Goal: Task Accomplishment & Management: Manage account settings

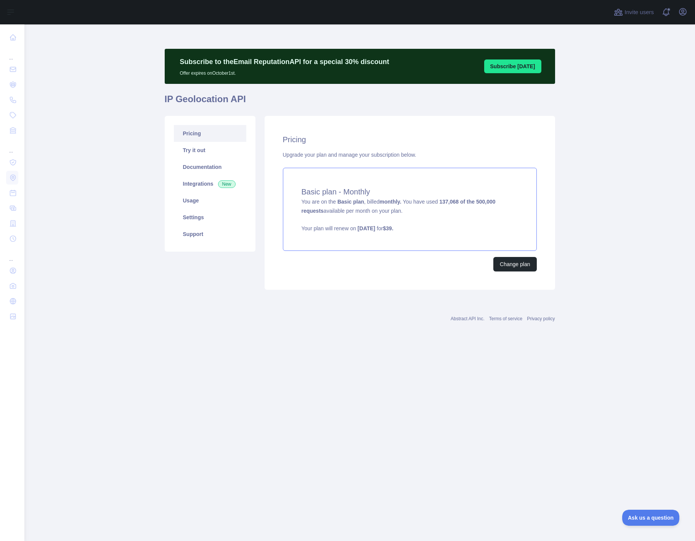
click at [389, 207] on span "You are on the Basic plan , billed monthly. You have used 137,068 of the 500,00…" at bounding box center [409, 216] width 216 height 34
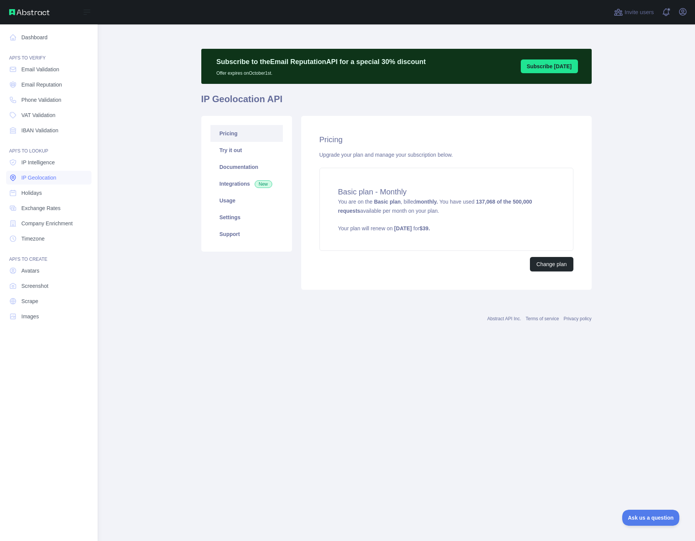
click at [49, 179] on span "IP Geolocation" at bounding box center [38, 178] width 35 height 8
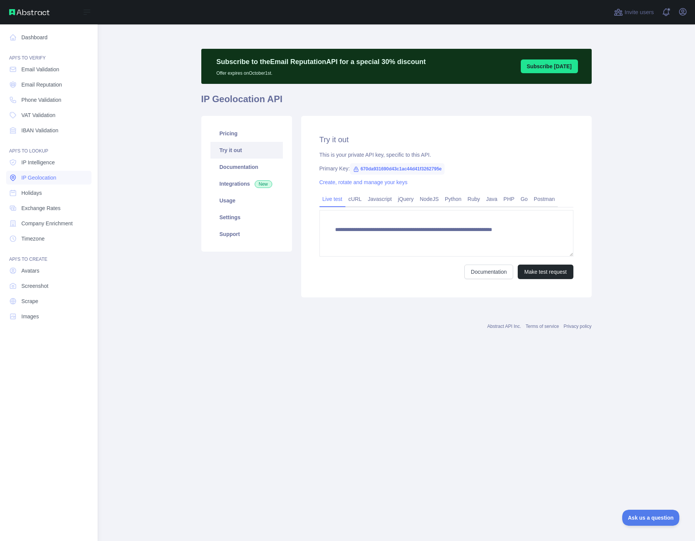
type textarea "**********"
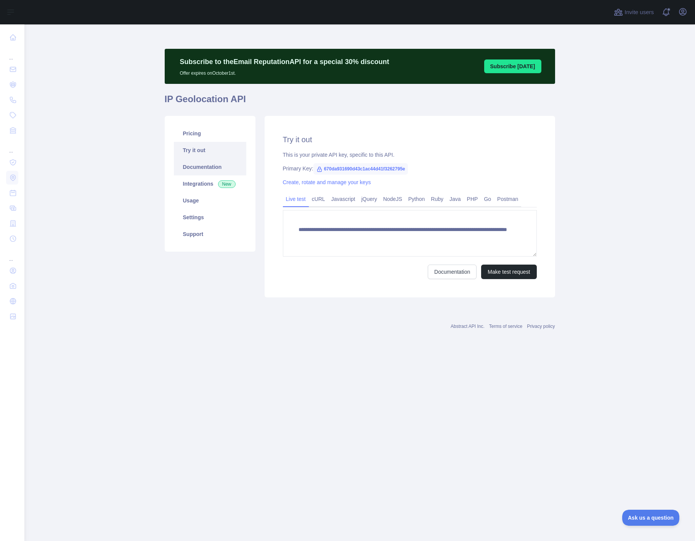
click at [209, 167] on link "Documentation" at bounding box center [210, 167] width 72 height 17
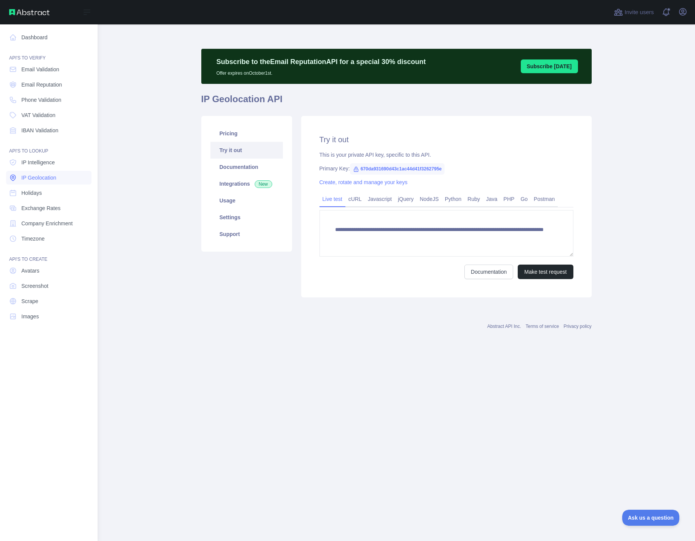
click at [21, 178] on span "IP Geolocation" at bounding box center [38, 178] width 35 height 8
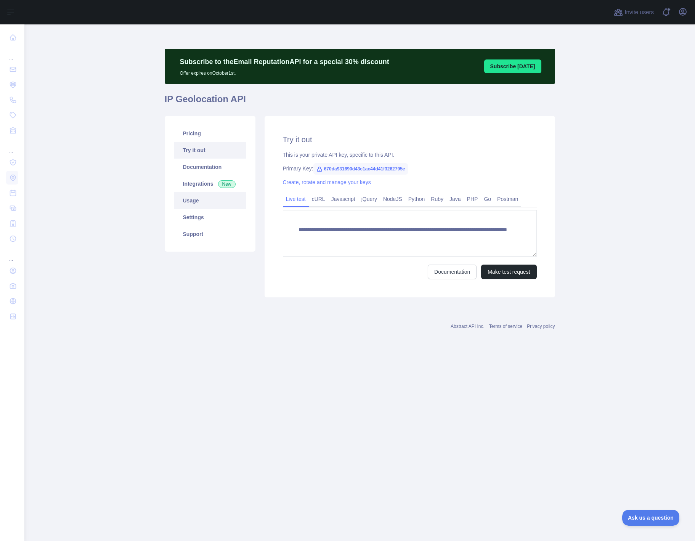
click at [201, 204] on link "Usage" at bounding box center [210, 200] width 72 height 17
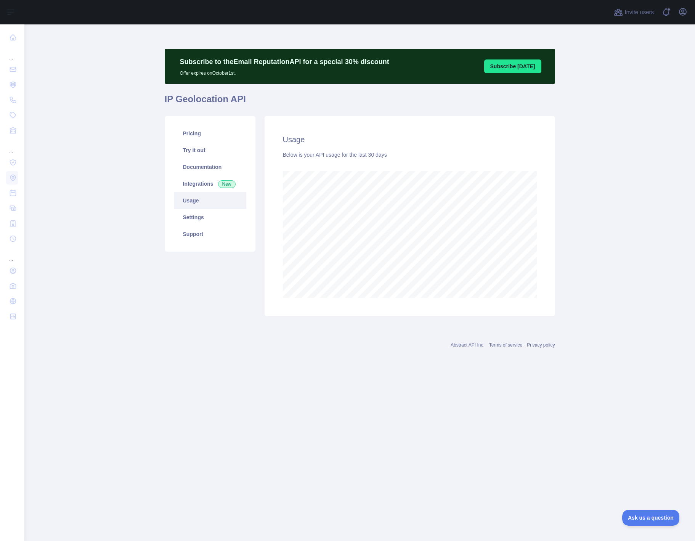
scroll to position [516, 670]
click at [200, 217] on link "Settings" at bounding box center [210, 217] width 72 height 17
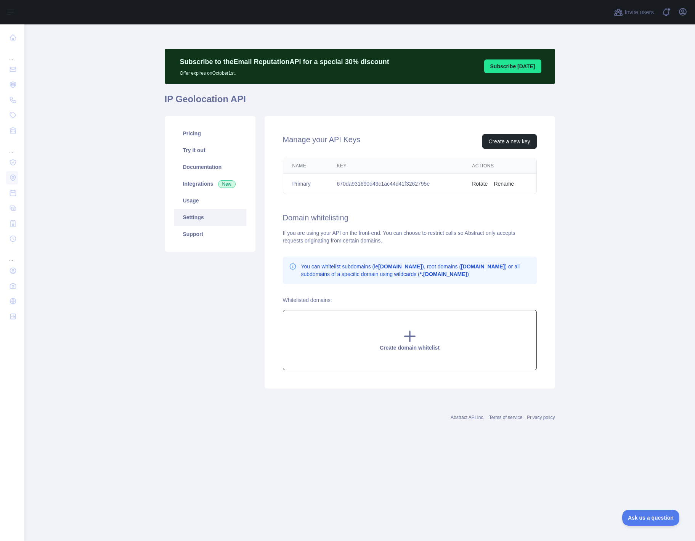
click at [420, 335] on div "Create domain whitelist" at bounding box center [410, 340] width 254 height 60
click at [381, 315] on input "text" at bounding box center [406, 317] width 216 height 15
type input "*"
click at [641, 516] on span "Ask us a question" at bounding box center [646, 516] width 57 height 5
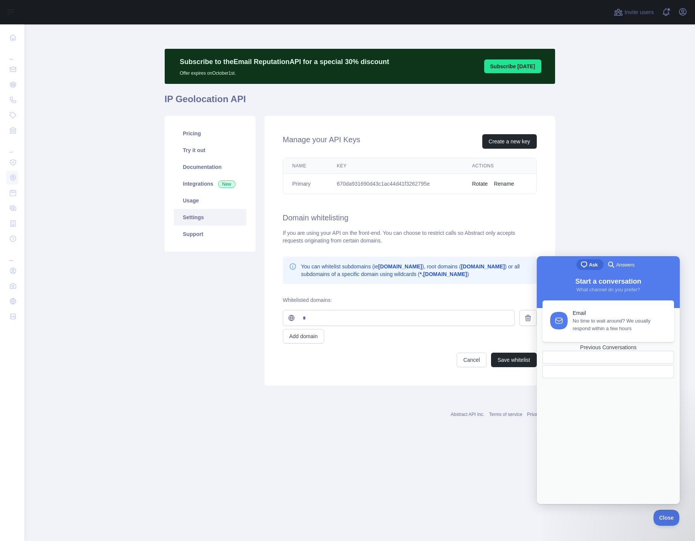
click at [610, 372] on div at bounding box center [608, 372] width 119 height 0
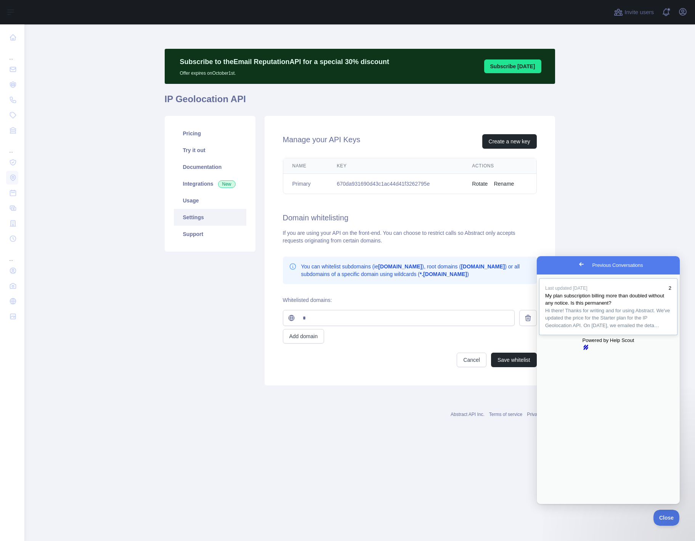
click at [647, 302] on span "My plan subscription billing more than doubled without any notice. Is this perm…" at bounding box center [604, 299] width 119 height 13
click at [551, 504] on button "Close" at bounding box center [544, 509] width 14 height 10
click at [663, 516] on span "Close" at bounding box center [664, 516] width 26 height 5
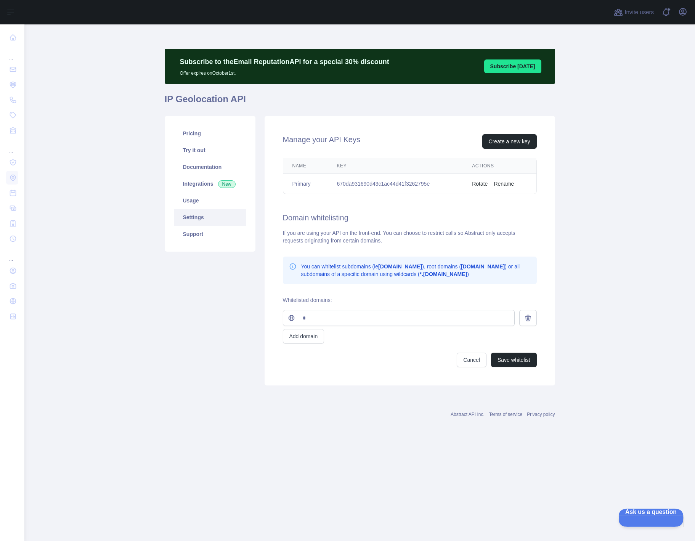
click at [649, 512] on button "Ask us a question" at bounding box center [647, 516] width 58 height 16
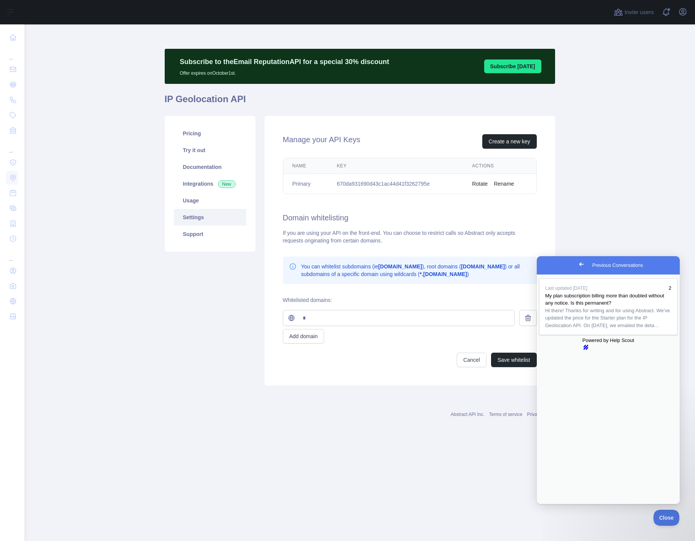
click at [577, 264] on span "Go back" at bounding box center [581, 263] width 9 height 9
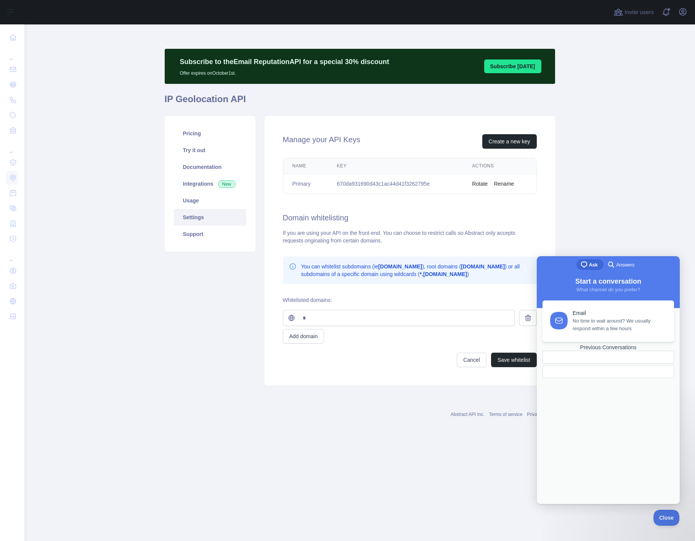
click at [591, 262] on span "Ask" at bounding box center [593, 265] width 9 height 8
click at [620, 323] on span "No time to wait around? We usually respond within a few hours" at bounding box center [618, 322] width 93 height 15
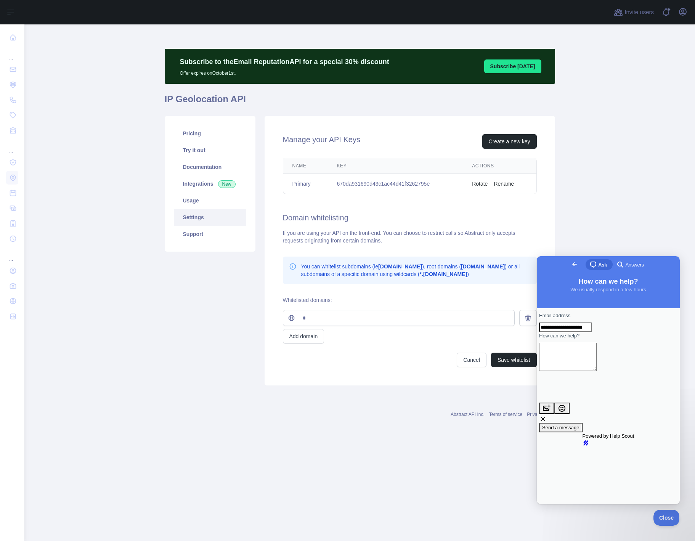
click at [596, 371] on textarea "How can we help?" at bounding box center [568, 357] width 58 height 28
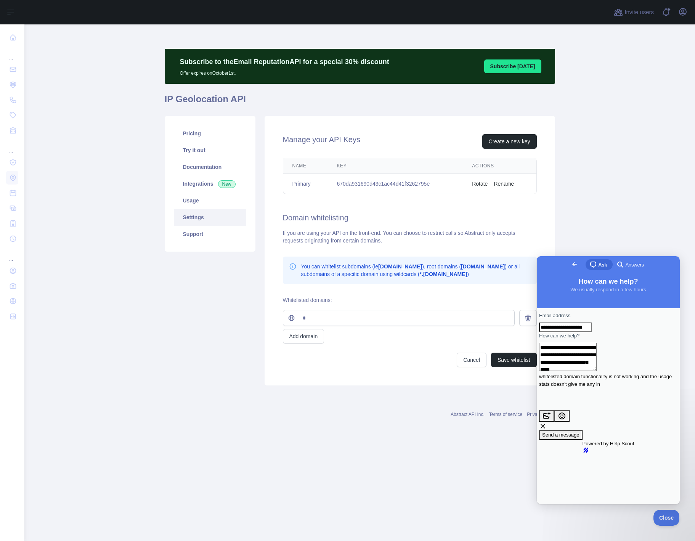
type textarea "**********"
click at [205, 258] on div "Pricing Try it out Documentation Integrations New Usage Settings Support" at bounding box center [210, 250] width 100 height 269
click at [332, 321] on input "*" at bounding box center [406, 317] width 216 height 15
type input "**********"
click at [308, 337] on button "Add domain" at bounding box center [304, 336] width 42 height 14
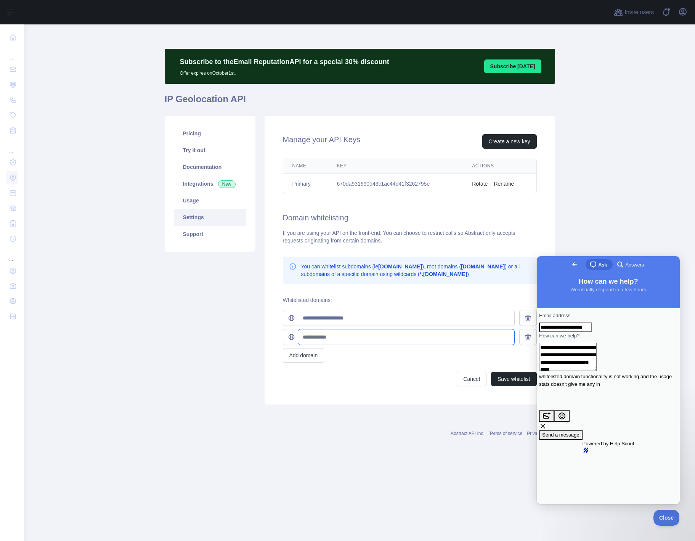
click at [317, 338] on input "text" at bounding box center [406, 336] width 216 height 15
type input "**********"
click at [296, 358] on button "Add domain" at bounding box center [304, 355] width 42 height 14
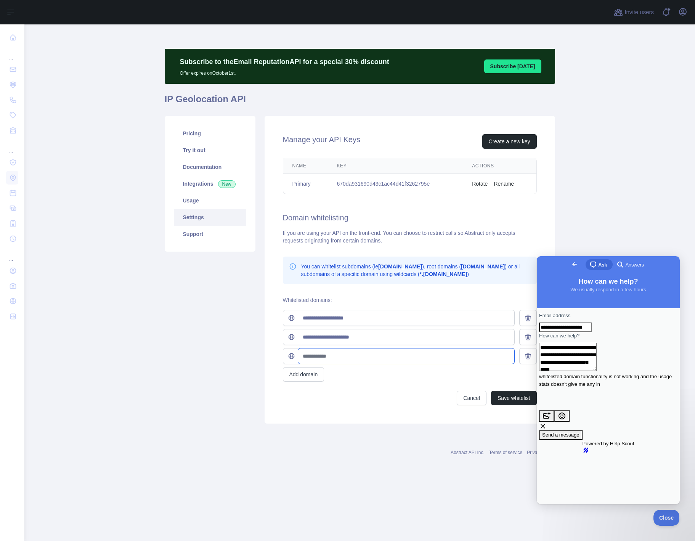
click at [320, 354] on input "text" at bounding box center [406, 355] width 216 height 15
type input "**********"
click at [307, 374] on button "Add domain" at bounding box center [304, 374] width 42 height 14
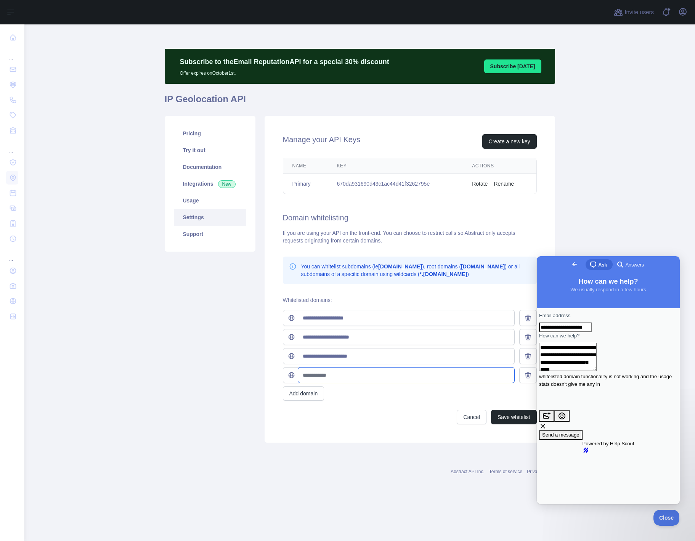
click at [339, 375] on input "text" at bounding box center [406, 374] width 216 height 15
type input "**********"
click at [524, 420] on button "Save whitelist" at bounding box center [514, 417] width 46 height 14
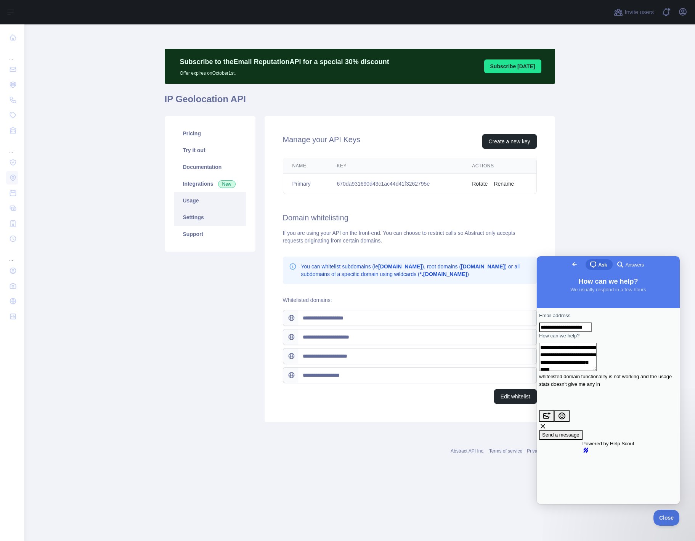
click at [188, 199] on link "Usage" at bounding box center [210, 200] width 72 height 17
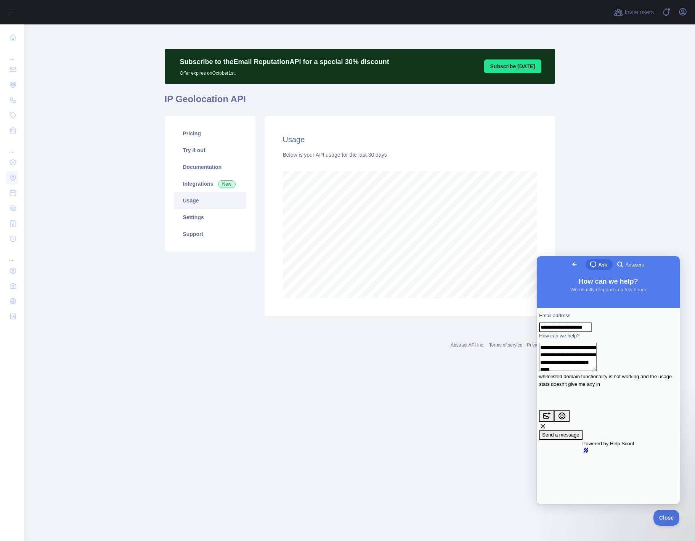
scroll to position [516, 670]
click at [314, 323] on div "Subscribe to the Email Reputation API for a special 30 % discount Offer expires…" at bounding box center [360, 185] width 390 height 284
click at [664, 516] on span "Close" at bounding box center [664, 516] width 26 height 5
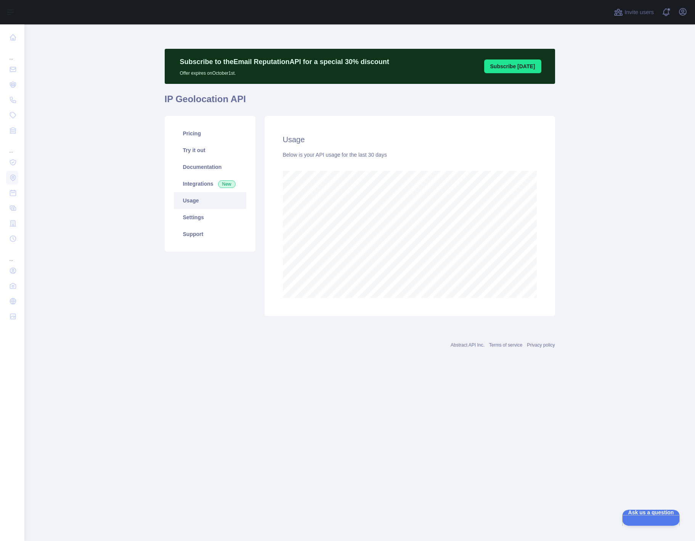
drag, startPoint x: 122, startPoint y: 299, endPoint x: 120, endPoint y: 294, distance: 5.5
click at [120, 294] on main "Subscribe to the Email Reputation API for a special 30 % discount Offer expires…" at bounding box center [359, 282] width 670 height 516
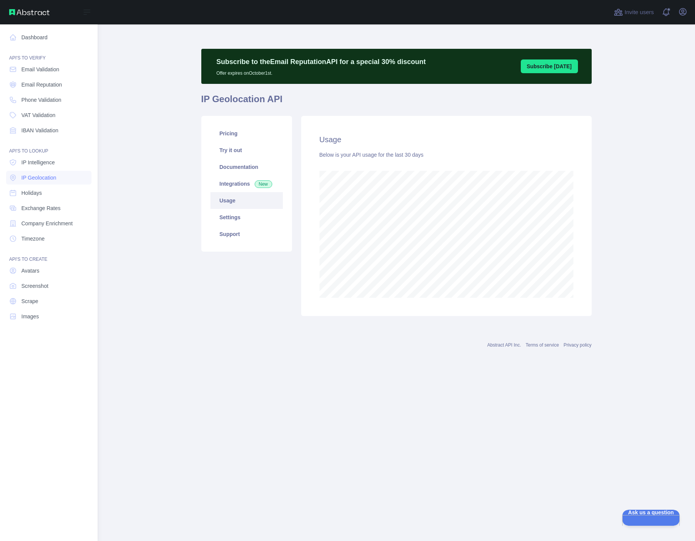
scroll to position [380515, 380361]
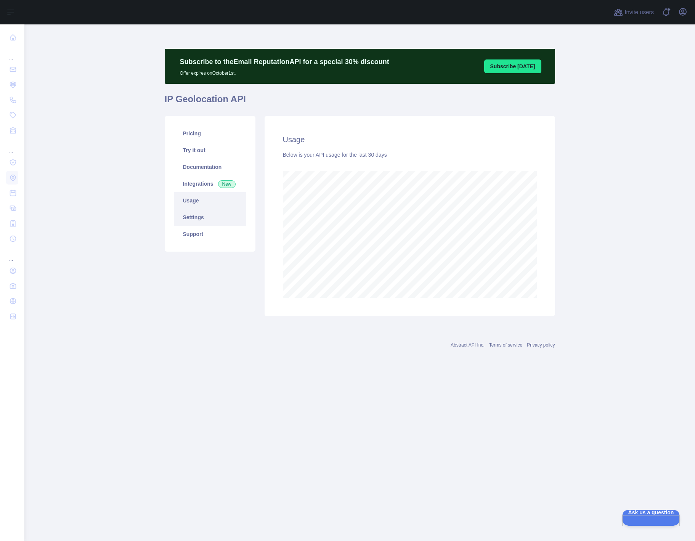
click at [197, 220] on link "Settings" at bounding box center [210, 217] width 72 height 17
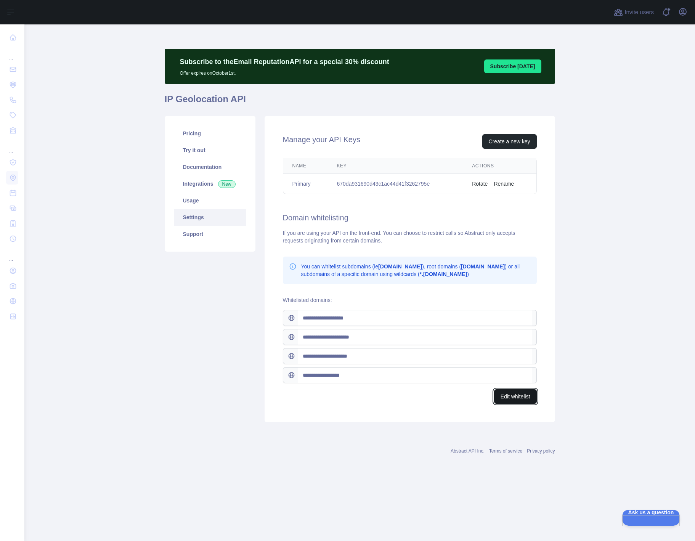
click at [526, 390] on button "Edit whitelist" at bounding box center [515, 396] width 43 height 14
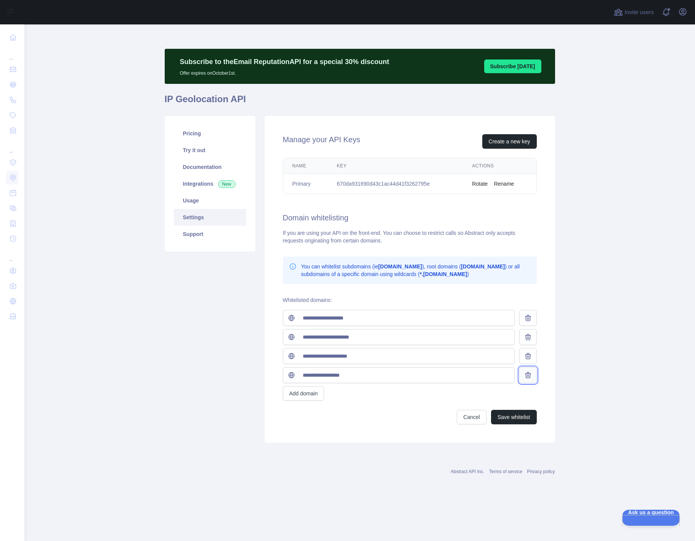
click at [531, 373] on icon at bounding box center [528, 375] width 8 height 8
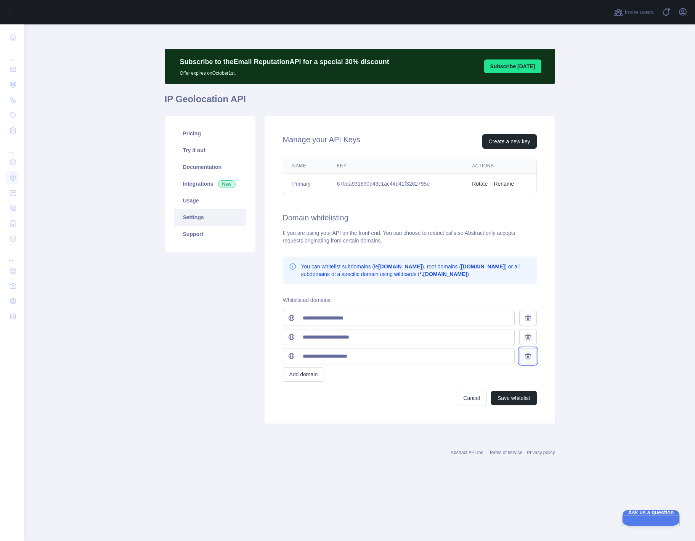
click at [527, 353] on icon at bounding box center [527, 356] width 5 height 6
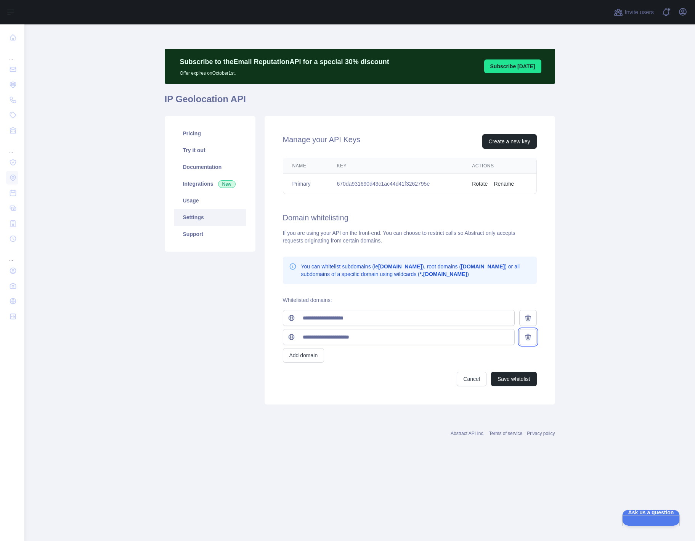
click at [528, 332] on button at bounding box center [528, 337] width 18 height 16
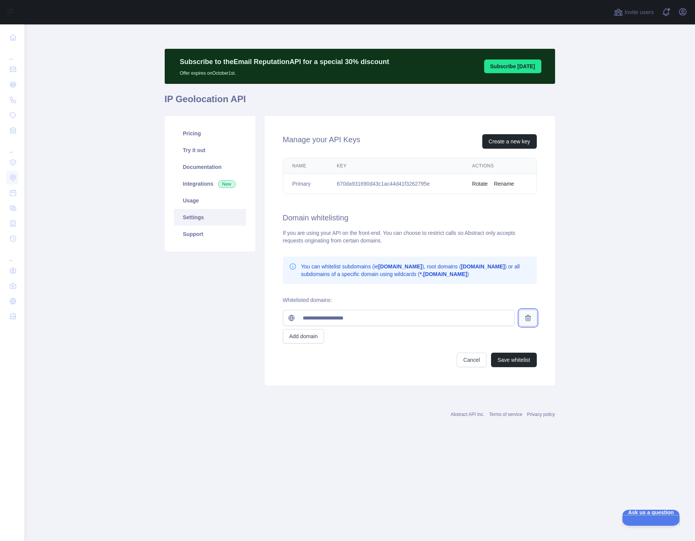
click at [528, 318] on icon at bounding box center [527, 318] width 5 height 6
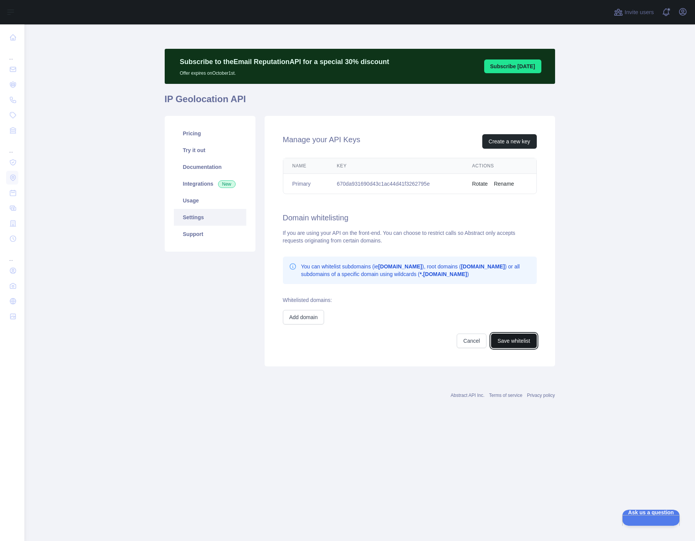
click at [501, 344] on button "Save whitelist" at bounding box center [514, 340] width 46 height 14
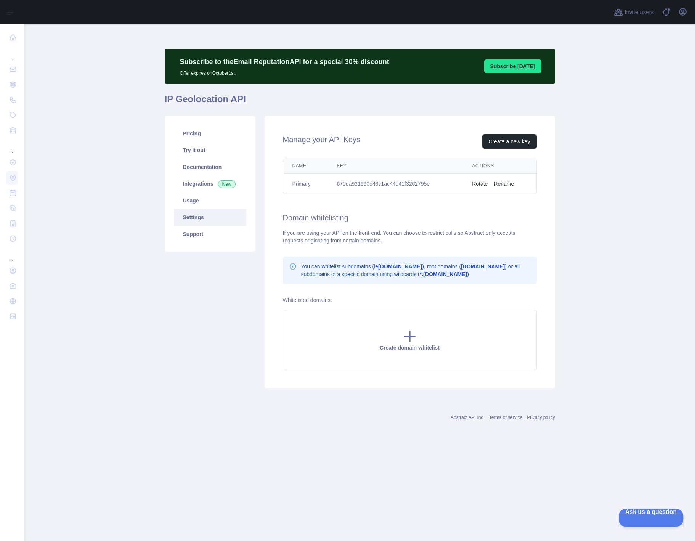
click at [668, 514] on span "Ask us a question" at bounding box center [647, 510] width 58 height 5
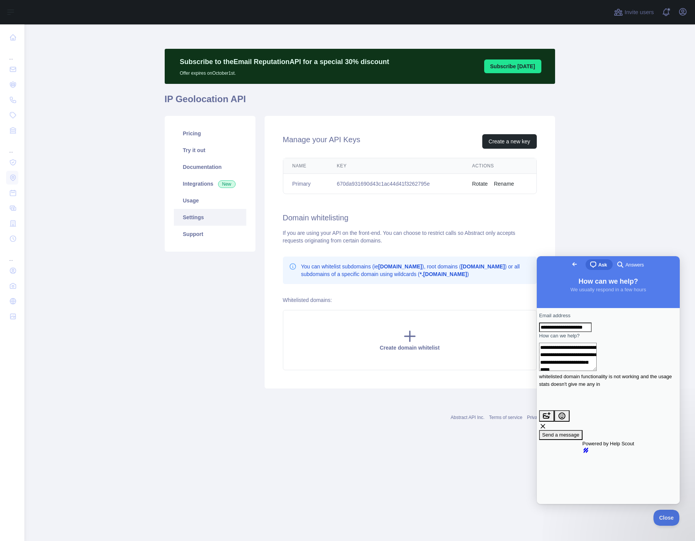
click at [596, 370] on textarea "**********" at bounding box center [568, 357] width 58 height 28
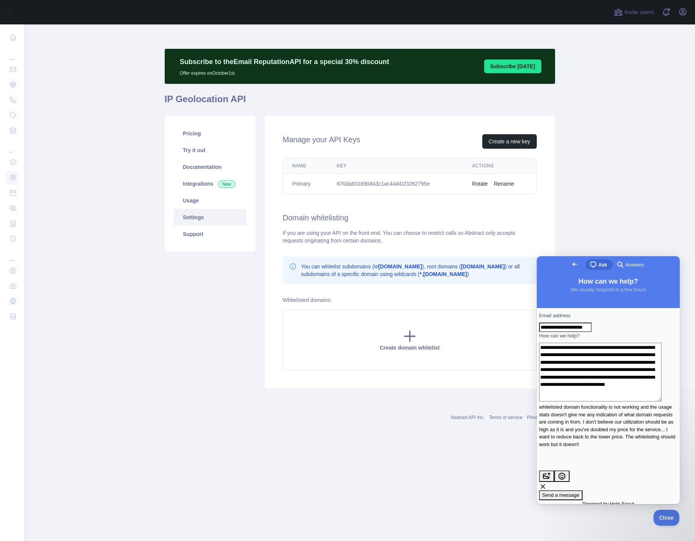
scroll to position [11, 0]
click at [626, 401] on textarea "**********" at bounding box center [600, 372] width 122 height 59
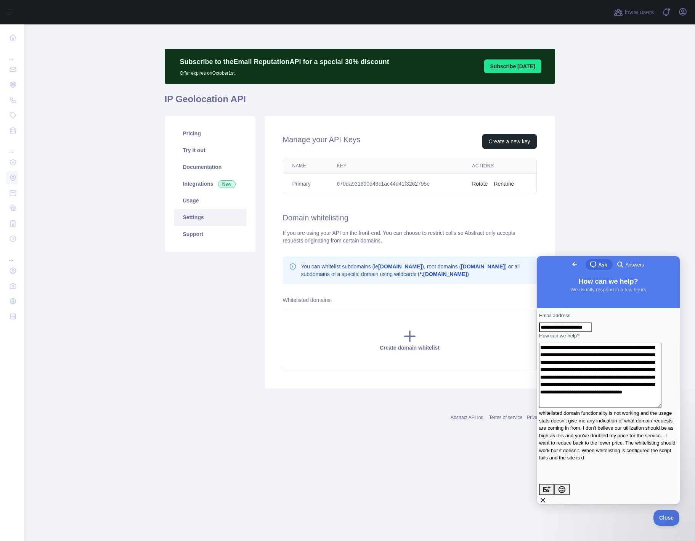
scroll to position [15, 0]
type textarea "**********"
click at [579, 506] on span "Send a message" at bounding box center [560, 509] width 37 height 6
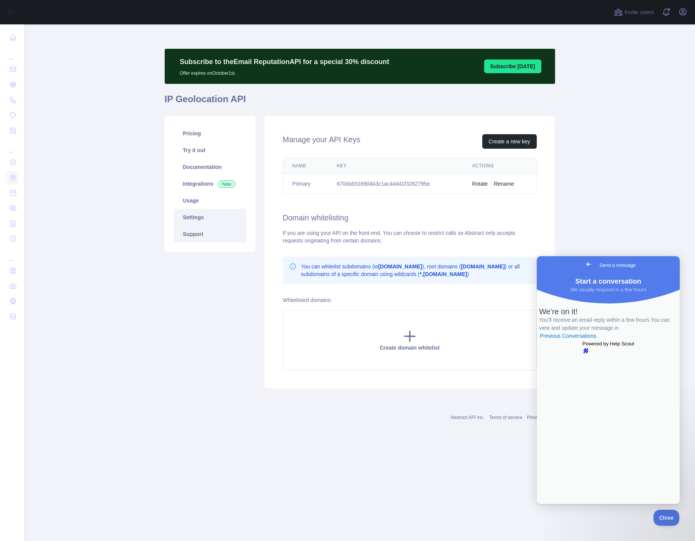
click at [195, 229] on link "Support" at bounding box center [210, 234] width 72 height 17
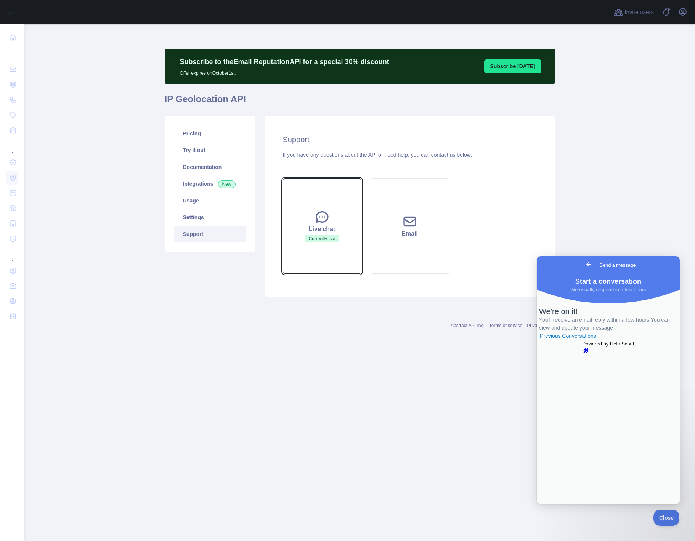
click at [322, 223] on icon at bounding box center [321, 216] width 15 height 15
click at [584, 264] on span "Go back" at bounding box center [588, 263] width 9 height 9
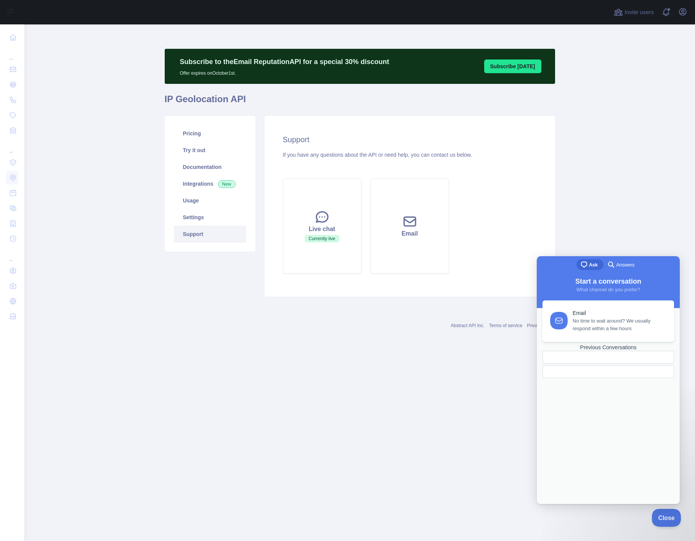
click at [658, 511] on button "Close" at bounding box center [664, 516] width 26 height 16
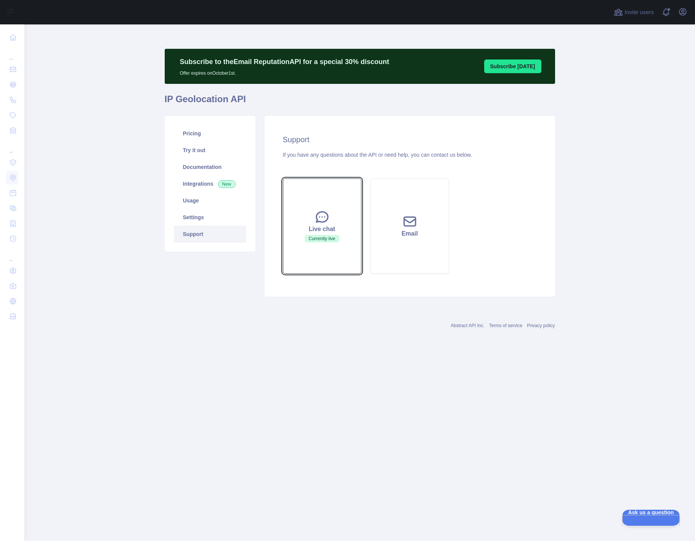
click at [322, 224] on icon at bounding box center [321, 216] width 15 height 15
click at [317, 243] on button "Live chat Currently live" at bounding box center [322, 225] width 78 height 95
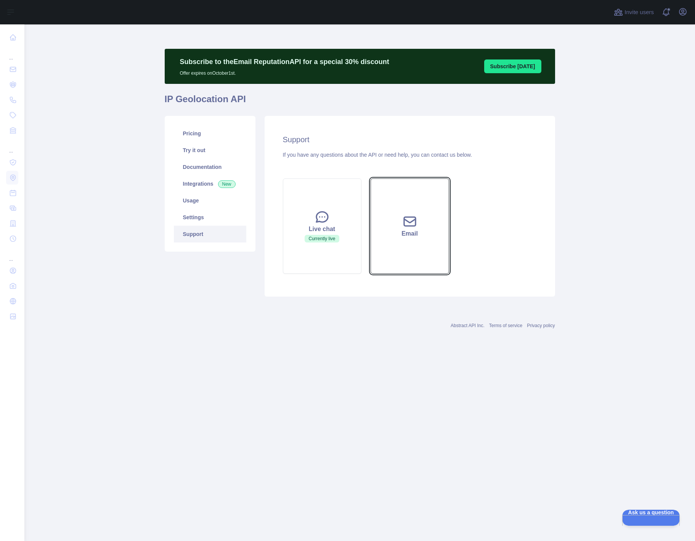
click at [404, 219] on icon at bounding box center [409, 221] width 11 height 9
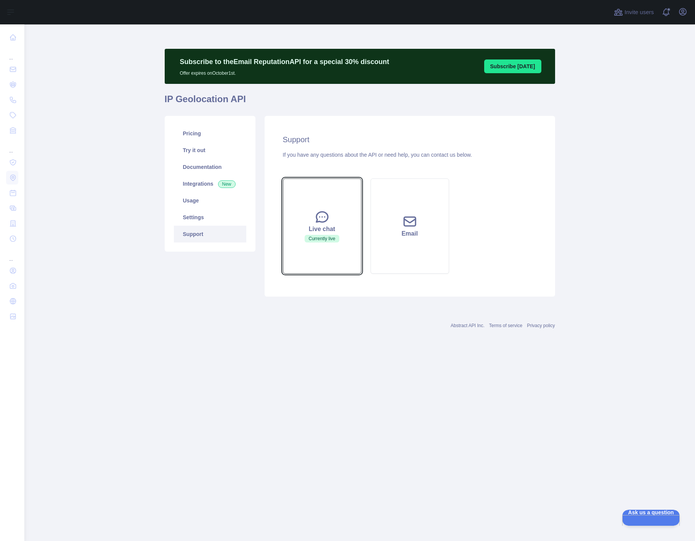
click at [320, 231] on div "Live chat" at bounding box center [321, 228] width 59 height 9
click at [323, 223] on icon at bounding box center [321, 216] width 15 height 15
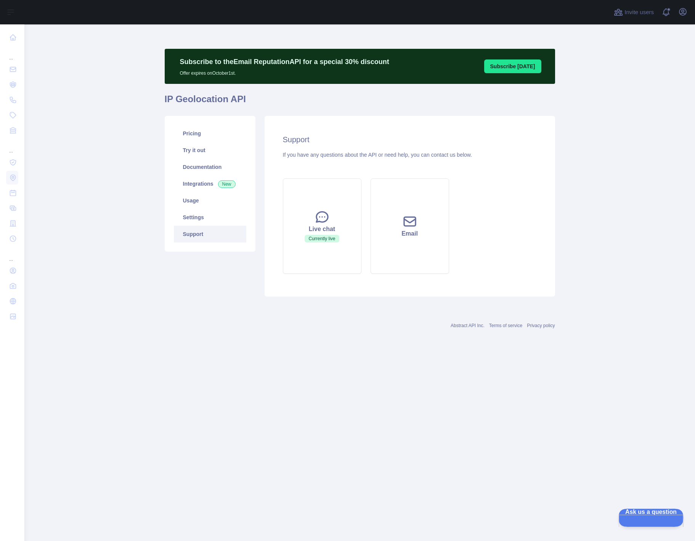
click at [653, 521] on button "Ask us a question" at bounding box center [647, 516] width 58 height 16
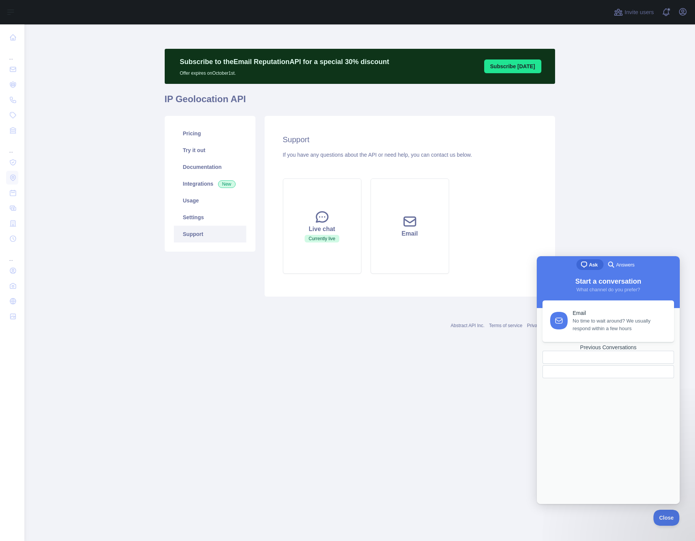
click at [607, 351] on div "Previous Conversations" at bounding box center [607, 347] width 131 height 6
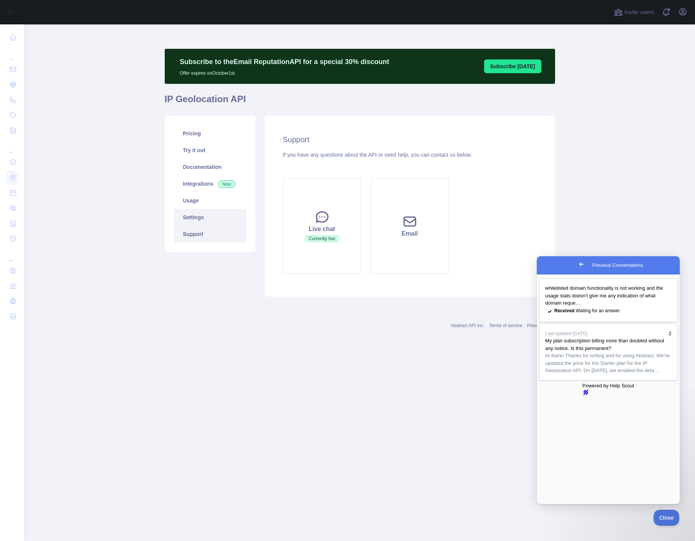
click at [215, 217] on link "Settings" at bounding box center [210, 217] width 72 height 17
